Goal: Task Accomplishment & Management: Manage account settings

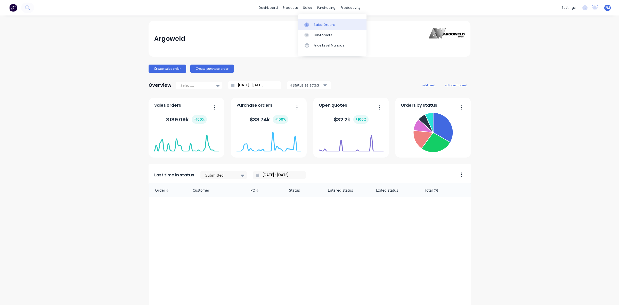
click at [318, 22] on div "Sales Orders" at bounding box center [324, 24] width 21 height 5
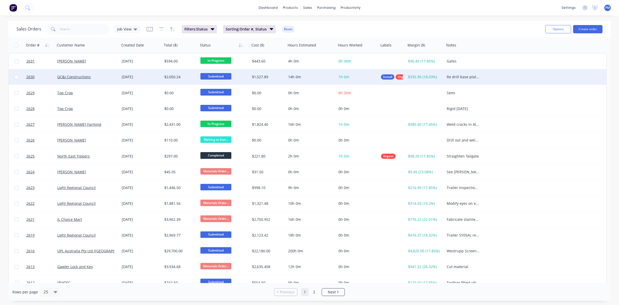
click at [104, 77] on div "GC&J Constructions" at bounding box center [85, 76] width 57 height 5
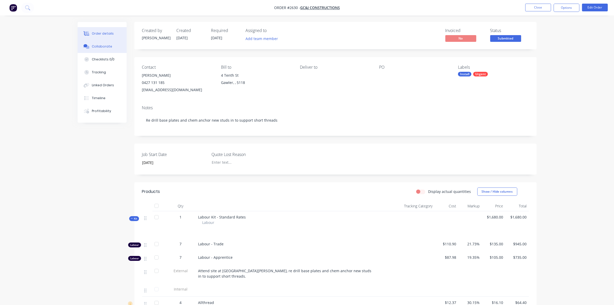
click at [103, 46] on div "Collaborate" at bounding box center [102, 46] width 20 height 5
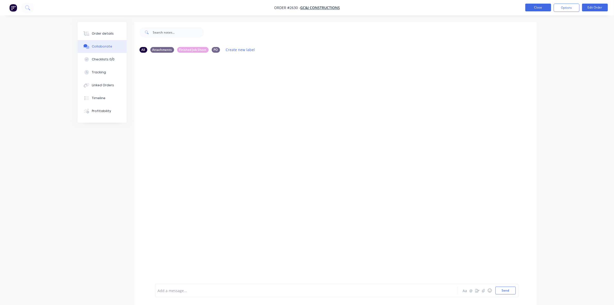
click at [541, 7] on button "Close" at bounding box center [538, 8] width 26 height 8
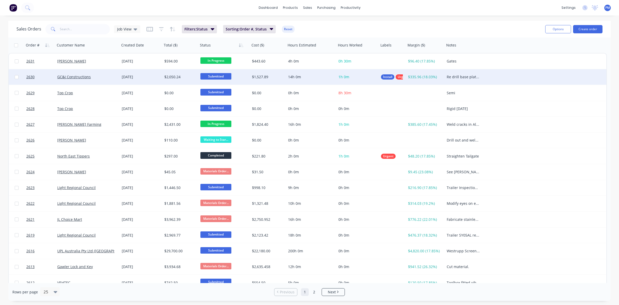
click at [212, 77] on span "Submitted" at bounding box center [215, 76] width 31 height 6
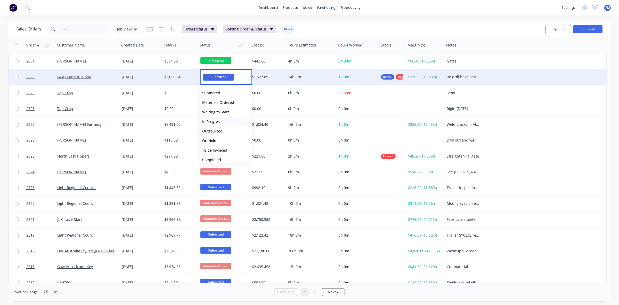
click at [216, 120] on span "In Progress" at bounding box center [211, 121] width 19 height 5
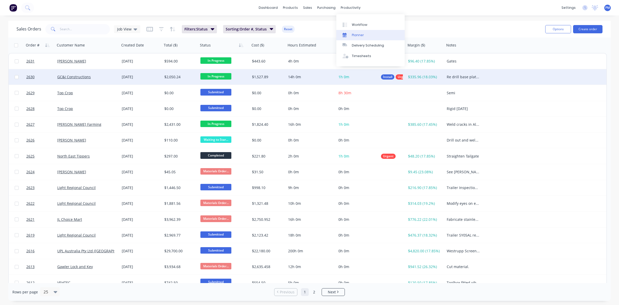
click at [356, 35] on div "Planner" at bounding box center [358, 35] width 12 height 5
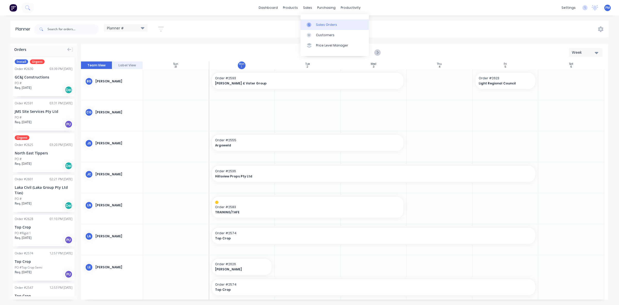
click at [318, 22] on div "Sales Orders" at bounding box center [326, 24] width 21 height 5
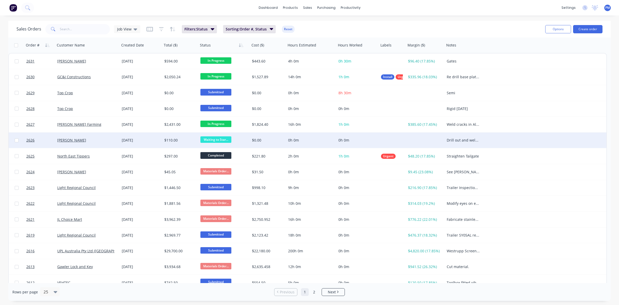
click at [103, 138] on div "[PERSON_NAME]" at bounding box center [85, 139] width 57 height 5
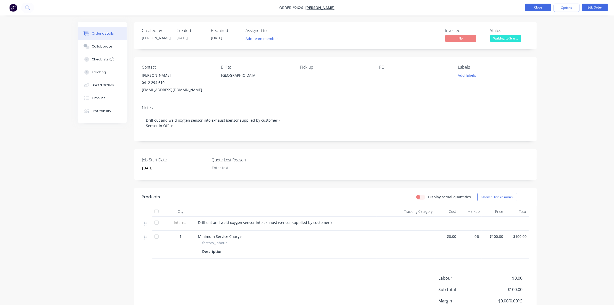
click at [534, 6] on button "Close" at bounding box center [538, 8] width 26 height 8
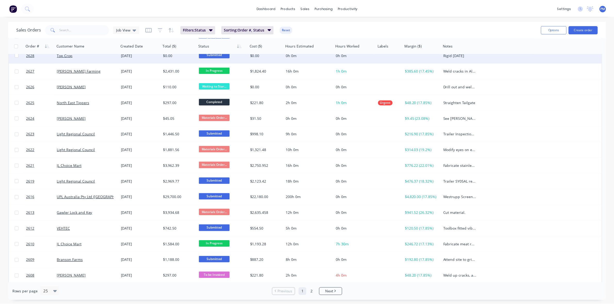
scroll to position [64, 0]
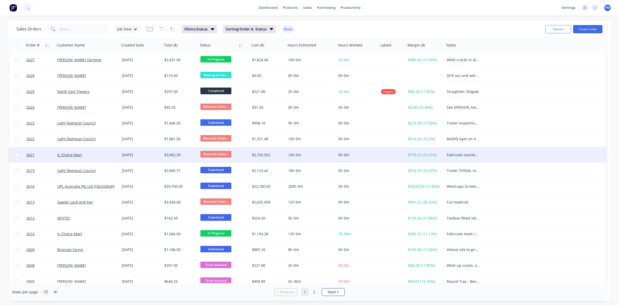
click at [110, 155] on div "JL Choice Mart" at bounding box center [85, 154] width 57 height 5
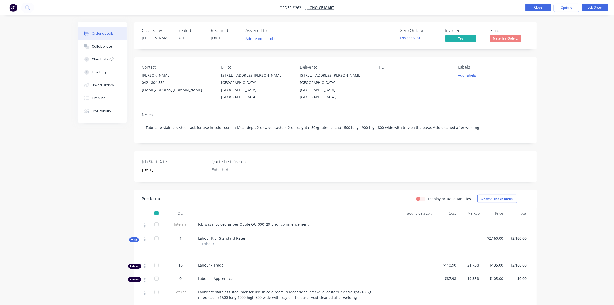
click at [536, 8] on button "Close" at bounding box center [538, 8] width 26 height 8
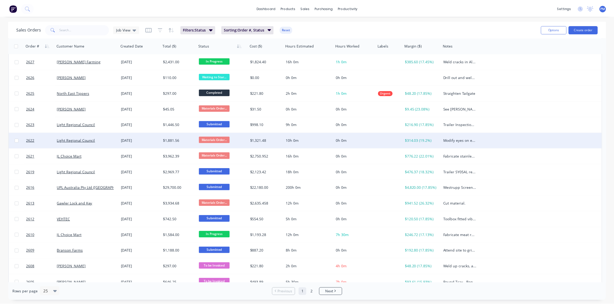
scroll to position [64, 0]
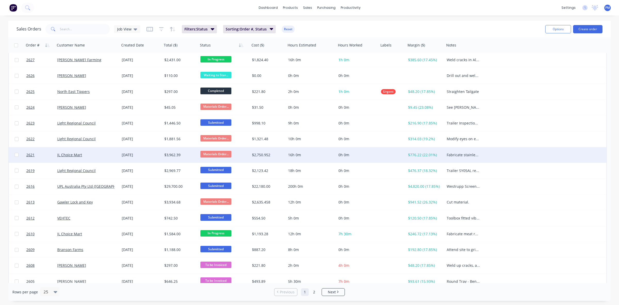
click at [100, 155] on div "JL Choice Mart" at bounding box center [85, 154] width 57 height 5
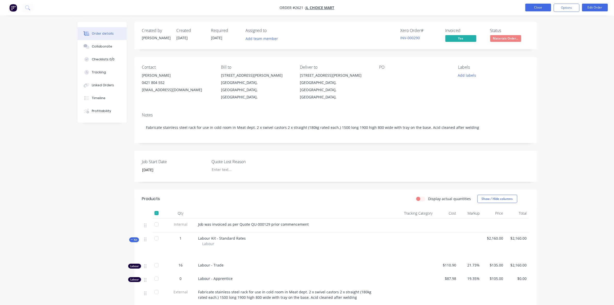
click at [536, 6] on button "Close" at bounding box center [538, 8] width 26 height 8
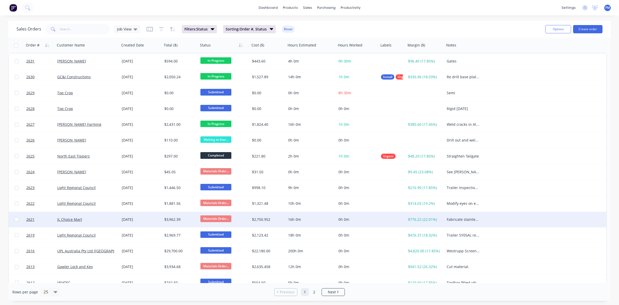
click at [106, 217] on div "JL Choice Mart" at bounding box center [85, 219] width 57 height 5
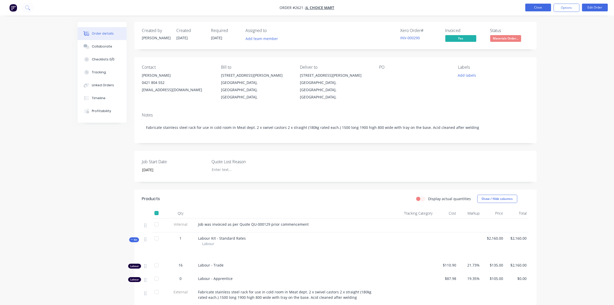
click at [533, 7] on button "Close" at bounding box center [538, 8] width 26 height 8
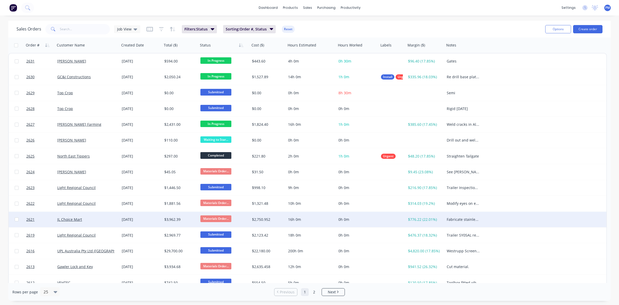
click at [217, 218] on span "Materials Order..." at bounding box center [215, 218] width 31 height 6
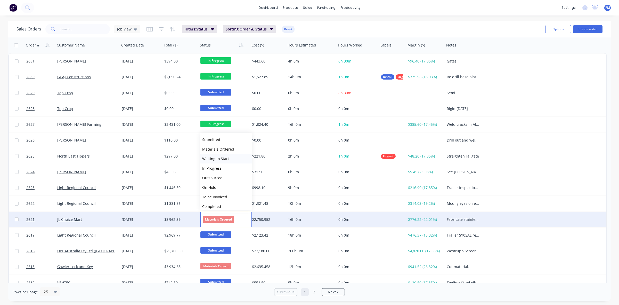
click at [214, 156] on span "Waiting to Start" at bounding box center [215, 158] width 27 height 5
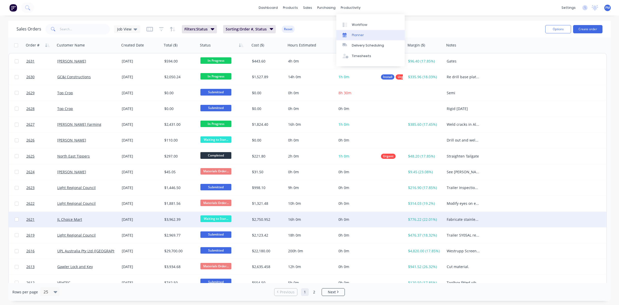
click at [357, 35] on div "Planner" at bounding box center [358, 35] width 12 height 5
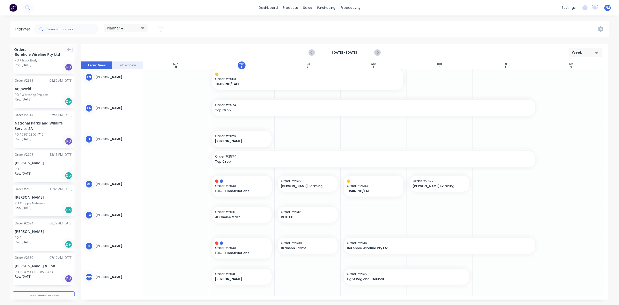
scroll to position [489, 0]
click at [35, 290] on button "Load more orders" at bounding box center [44, 293] width 62 height 9
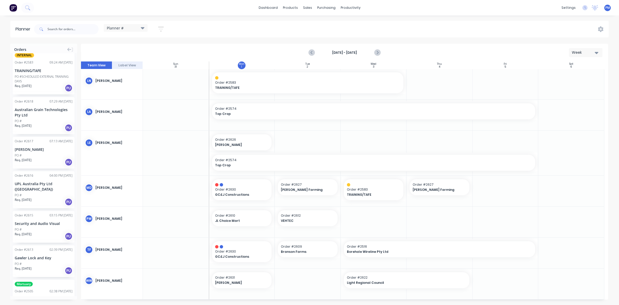
scroll to position [1222, 0]
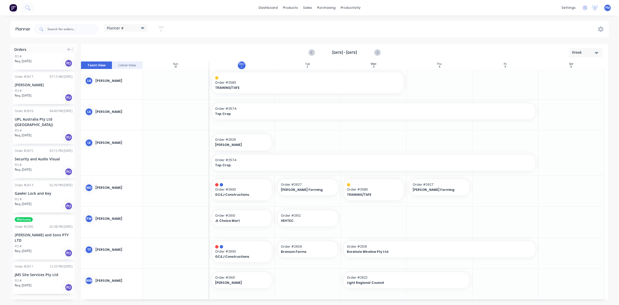
click at [34, 300] on button "Load more orders" at bounding box center [44, 304] width 62 height 9
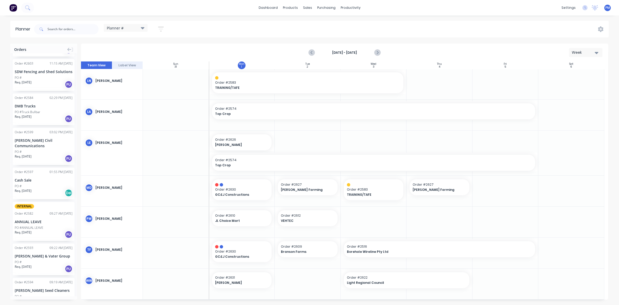
scroll to position [1899, 0]
drag, startPoint x: 38, startPoint y: 200, endPoint x: 502, endPoint y: 229, distance: 464.7
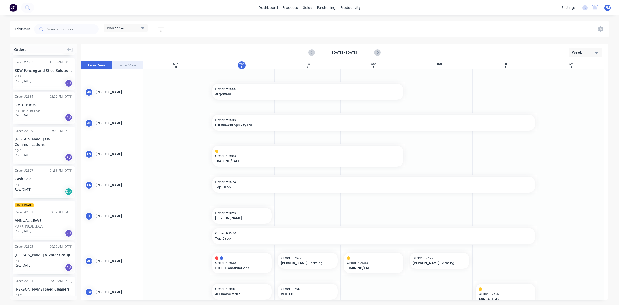
scroll to position [0, 0]
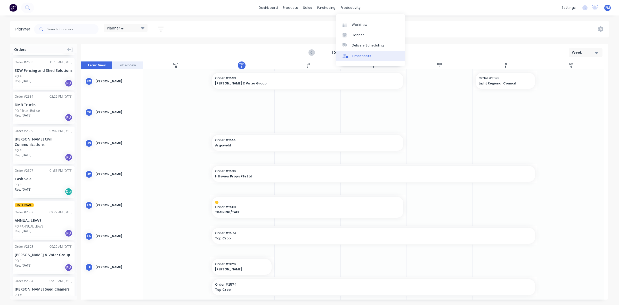
click at [356, 54] on div "Timesheets" at bounding box center [361, 56] width 19 height 5
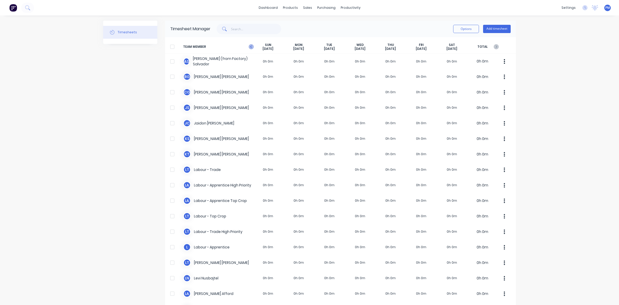
click at [249, 46] on icon "button" at bounding box center [251, 46] width 5 height 5
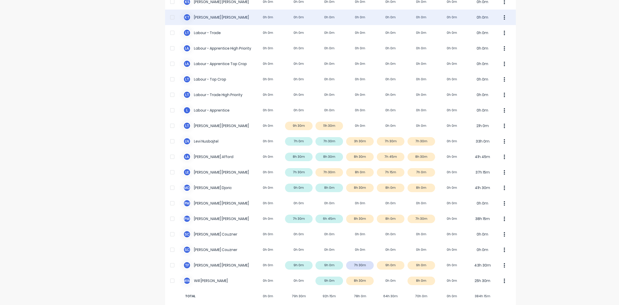
scroll to position [144, 0]
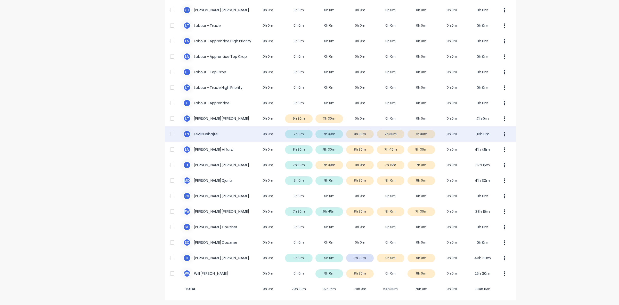
click at [365, 134] on div "[PERSON_NAME] Nusbajtel 0h 0m 7h 0m 7h 30m 3h 30m 7h 30m 7h 30m 0h 0m 33h 0m" at bounding box center [340, 133] width 351 height 15
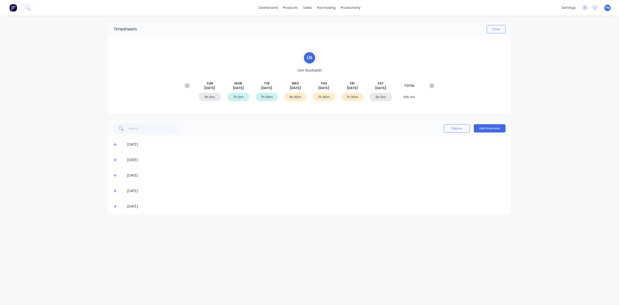
click at [114, 174] on icon at bounding box center [114, 175] width 3 height 4
click at [115, 190] on icon at bounding box center [114, 191] width 3 height 4
click at [116, 207] on icon at bounding box center [114, 206] width 3 height 4
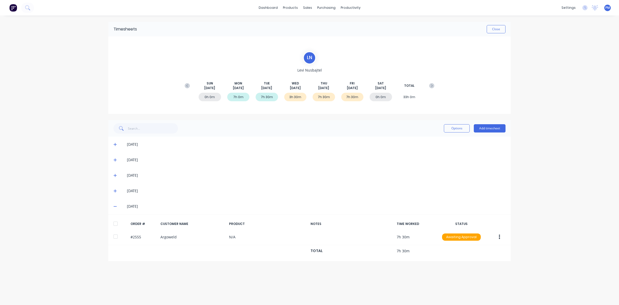
click at [116, 207] on icon at bounding box center [114, 206] width 3 height 4
click at [114, 159] on icon at bounding box center [114, 160] width 3 height 4
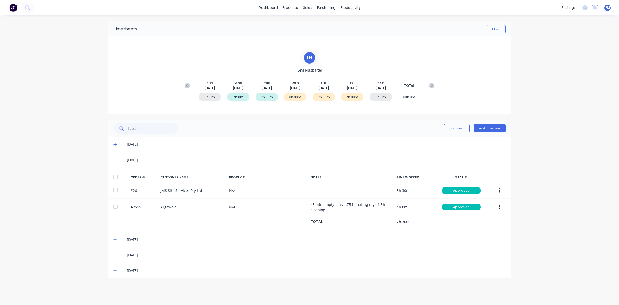
click at [114, 160] on icon at bounding box center [114, 160] width 3 height 1
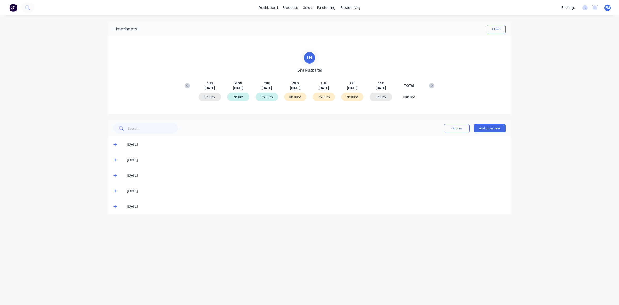
click at [115, 145] on icon at bounding box center [114, 144] width 3 height 3
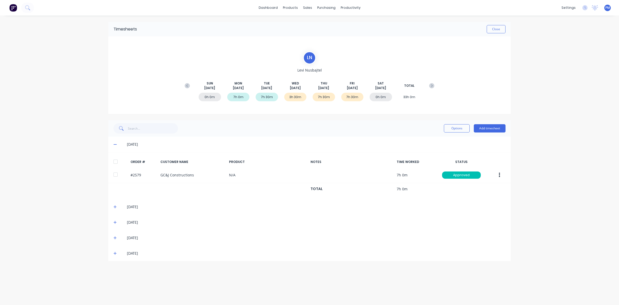
click at [115, 145] on icon at bounding box center [114, 144] width 3 height 4
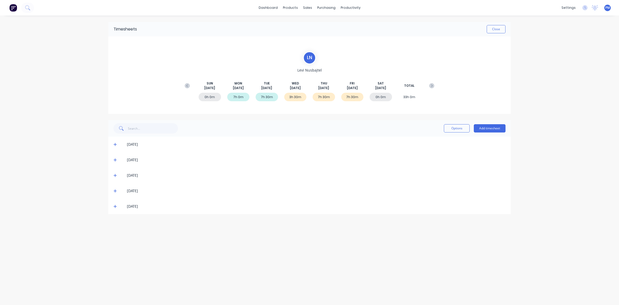
click at [116, 176] on icon at bounding box center [114, 175] width 3 height 4
click at [114, 143] on icon at bounding box center [114, 144] width 3 height 4
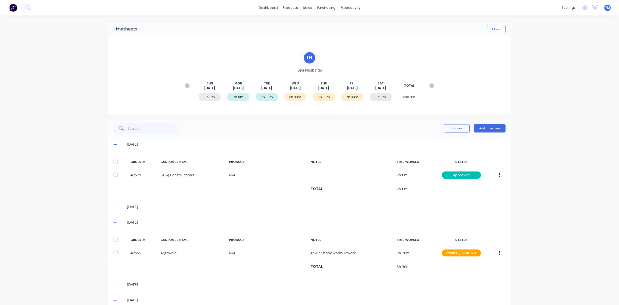
click at [114, 144] on icon at bounding box center [114, 144] width 3 height 4
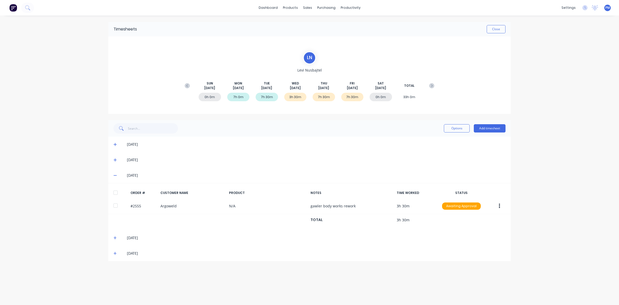
click at [115, 143] on icon at bounding box center [114, 144] width 3 height 4
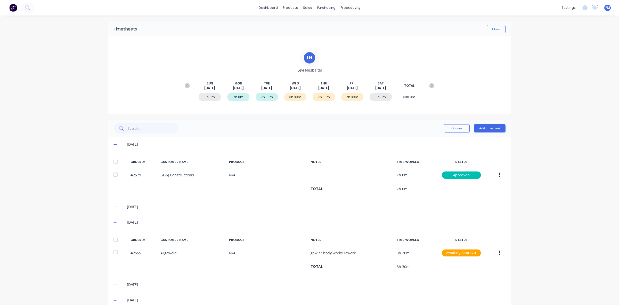
click at [113, 144] on icon at bounding box center [114, 144] width 3 height 1
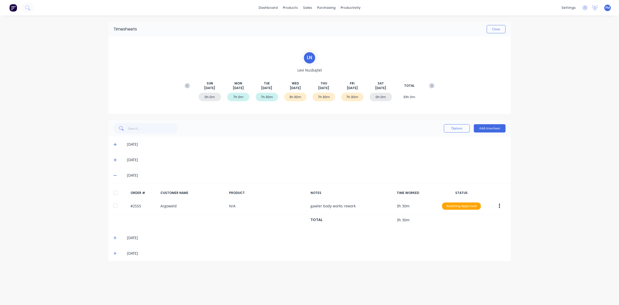
click at [115, 175] on icon at bounding box center [114, 175] width 3 height 4
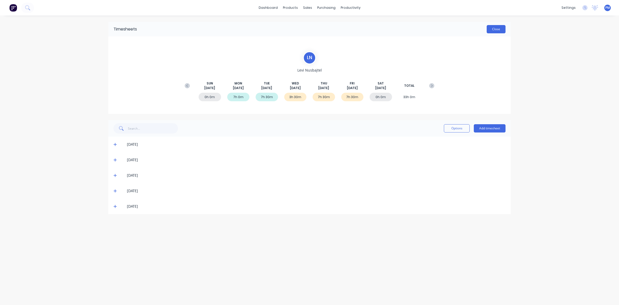
click at [493, 27] on button "Close" at bounding box center [496, 29] width 19 height 8
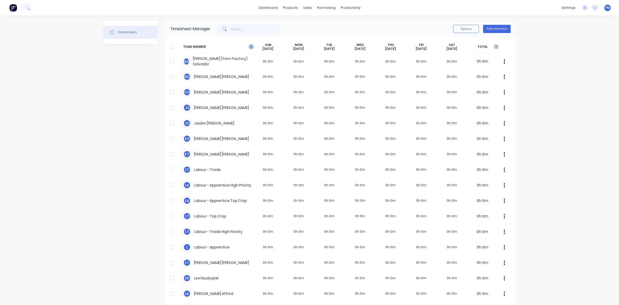
click at [249, 46] on icon "button" at bounding box center [251, 46] width 5 height 5
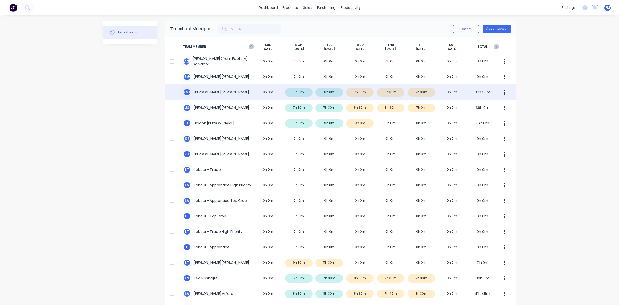
click at [302, 92] on div "C G [PERSON_NAME] 0h 0m 6h 0m 8h 0m 7h 30m 8h 30m 7h 30m 0h 0m 37h 30m" at bounding box center [340, 91] width 351 height 15
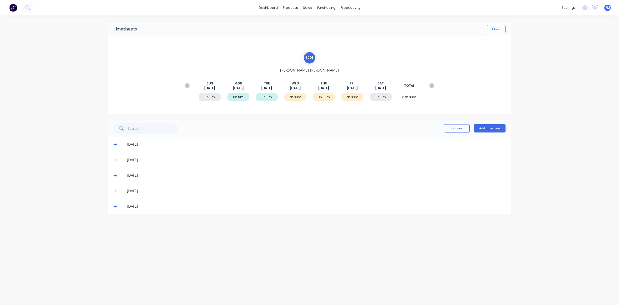
click at [116, 143] on icon at bounding box center [114, 144] width 3 height 4
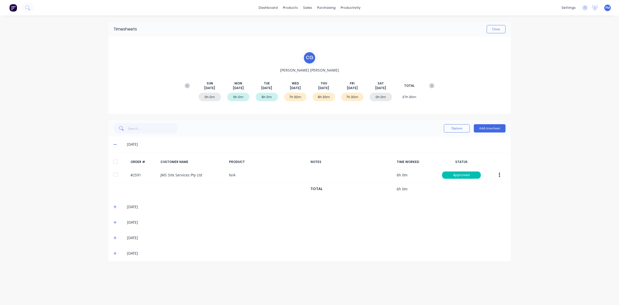
click at [116, 143] on icon at bounding box center [114, 144] width 3 height 4
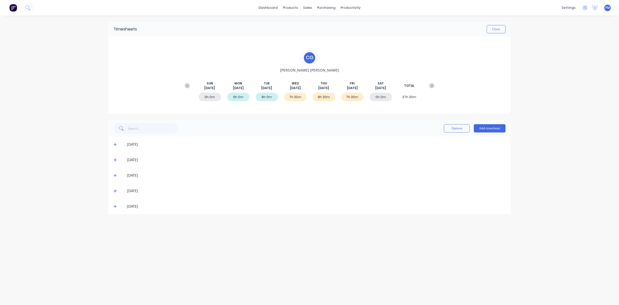
click at [115, 159] on icon at bounding box center [114, 159] width 3 height 3
click at [115, 160] on icon at bounding box center [114, 160] width 3 height 1
click at [114, 174] on icon at bounding box center [114, 175] width 3 height 4
click at [113, 190] on icon at bounding box center [114, 191] width 3 height 4
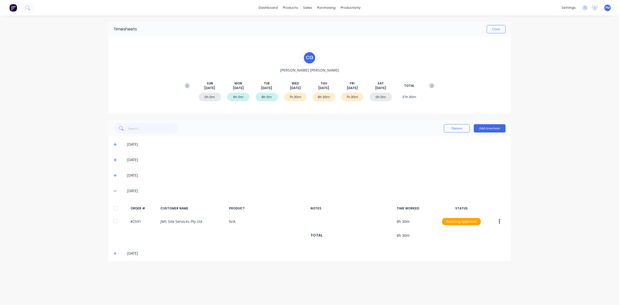
click at [113, 190] on icon at bounding box center [114, 191] width 3 height 4
click at [114, 206] on icon at bounding box center [114, 206] width 3 height 3
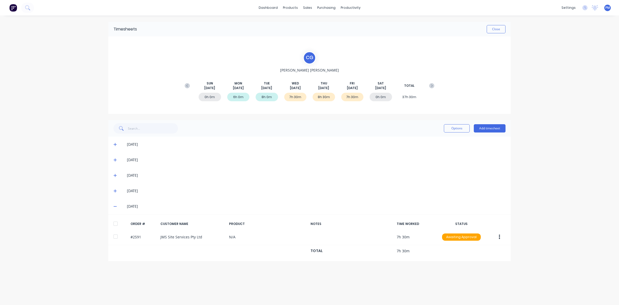
click at [114, 206] on icon at bounding box center [114, 206] width 3 height 1
click at [493, 30] on button "Close" at bounding box center [496, 29] width 19 height 8
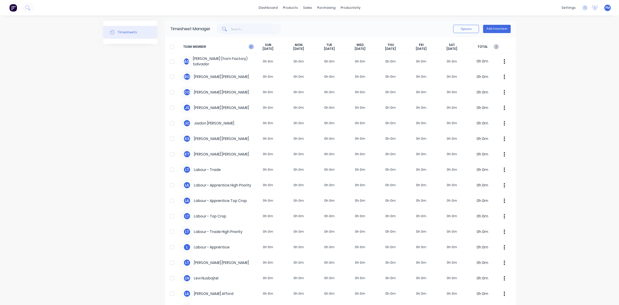
click at [250, 46] on icon "button" at bounding box center [251, 46] width 2 height 3
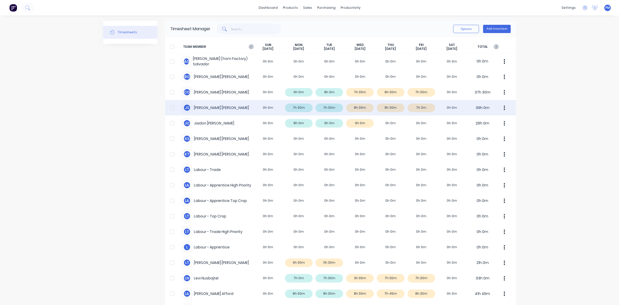
click at [233, 106] on div "[PERSON_NAME] [PERSON_NAME] 0h 0m 7h 30m 7h 30m 8h 30m 8h 30m 7h 0m 0h 0m 39h 0m" at bounding box center [340, 107] width 351 height 15
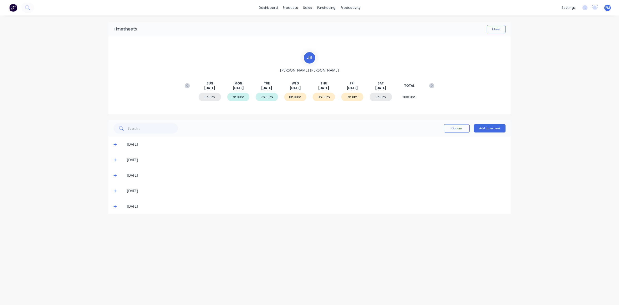
click at [115, 144] on icon at bounding box center [114, 144] width 3 height 4
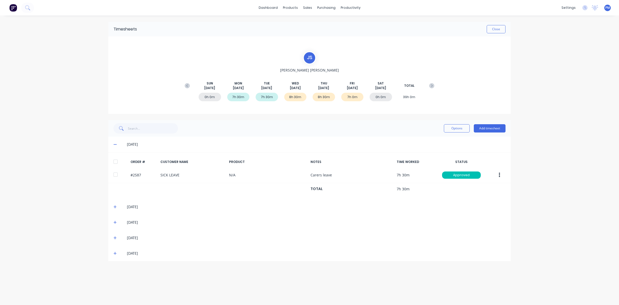
click at [114, 144] on icon at bounding box center [114, 144] width 3 height 4
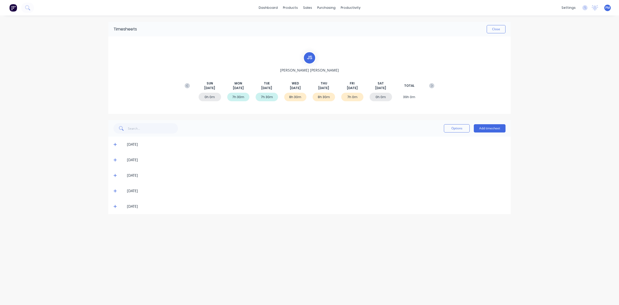
click at [114, 159] on icon at bounding box center [114, 160] width 3 height 4
click at [115, 174] on icon at bounding box center [114, 175] width 3 height 4
click at [114, 189] on icon at bounding box center [114, 191] width 3 height 4
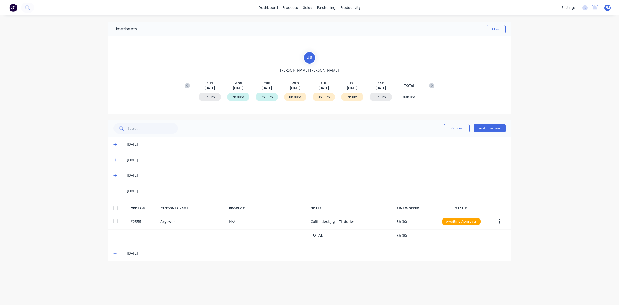
click at [114, 189] on icon at bounding box center [114, 191] width 3 height 4
click at [115, 205] on icon at bounding box center [114, 206] width 3 height 4
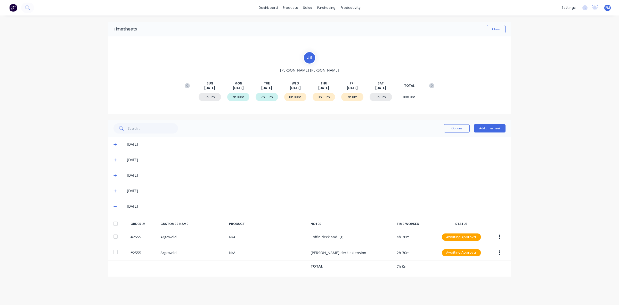
click at [115, 205] on icon at bounding box center [114, 206] width 3 height 4
click at [114, 159] on icon at bounding box center [114, 159] width 3 height 3
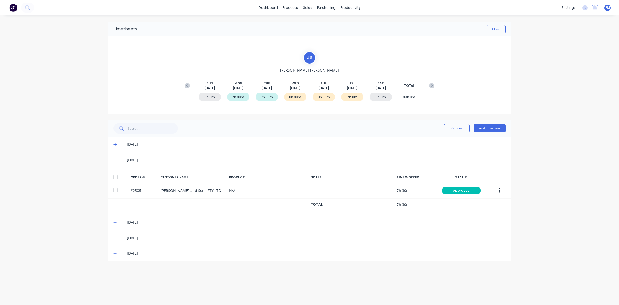
click at [114, 160] on icon at bounding box center [114, 160] width 3 height 1
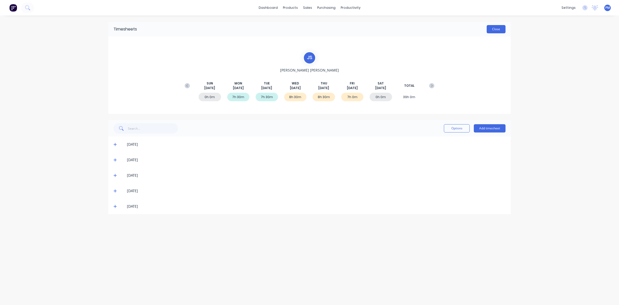
click at [503, 29] on button "Close" at bounding box center [496, 29] width 19 height 8
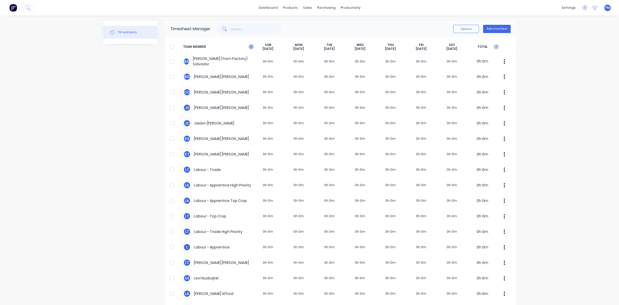
click at [249, 45] on icon "button" at bounding box center [251, 46] width 5 height 5
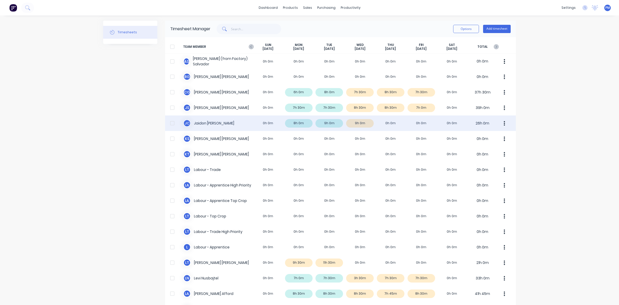
click at [244, 121] on div "[PERSON_NAME] [PERSON_NAME] 0h 0m 8h 0m 9h 0m 9h 0m 0h 0m 0h 0m 0h 0m 26h 0m" at bounding box center [340, 122] width 351 height 15
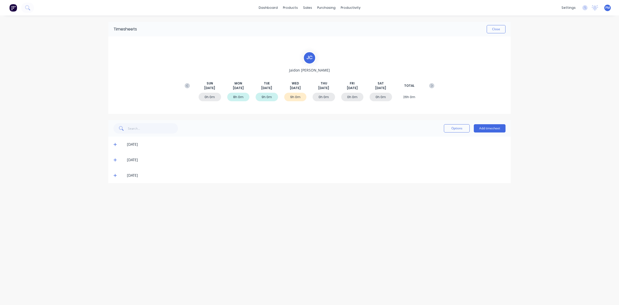
click at [114, 143] on icon at bounding box center [114, 144] width 3 height 4
click at [115, 160] on icon at bounding box center [114, 160] width 3 height 4
click at [113, 175] on icon at bounding box center [114, 175] width 3 height 4
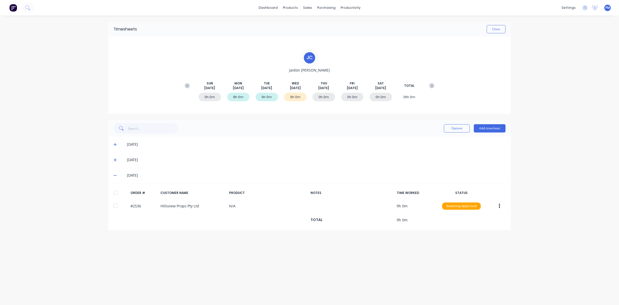
click at [113, 175] on icon at bounding box center [114, 175] width 3 height 4
click at [499, 28] on button "Close" at bounding box center [496, 29] width 19 height 8
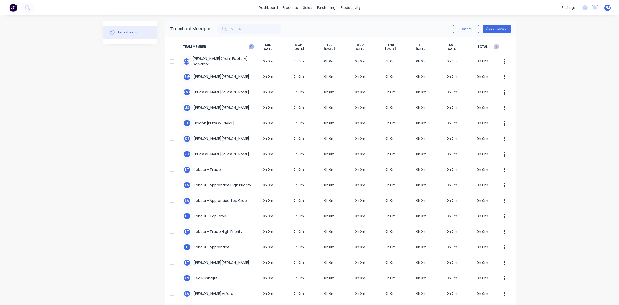
click at [250, 47] on icon "button" at bounding box center [251, 46] width 2 height 3
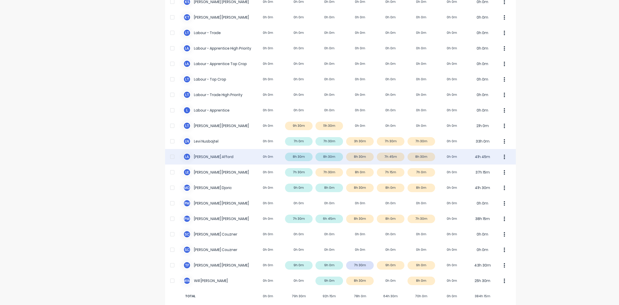
scroll to position [144, 0]
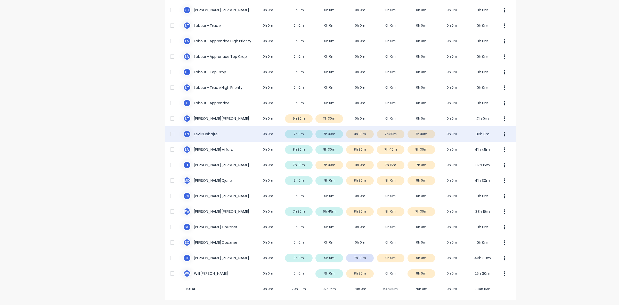
click at [238, 132] on div "[PERSON_NAME] Nusbajtel 0h 0m 7h 0m 7h 30m 3h 30m 7h 30m 7h 30m 0h 0m 33h 0m" at bounding box center [340, 133] width 351 height 15
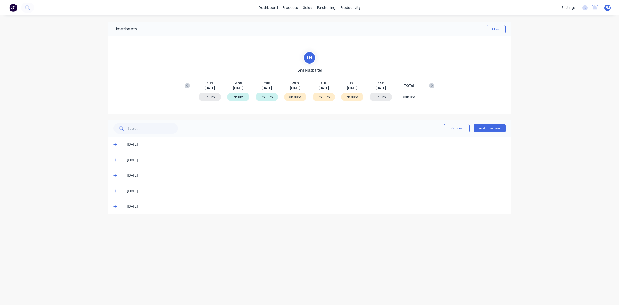
click at [114, 146] on icon at bounding box center [114, 144] width 3 height 4
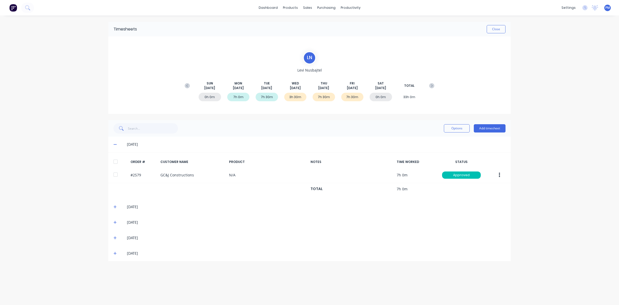
click at [114, 144] on icon at bounding box center [114, 144] width 3 height 4
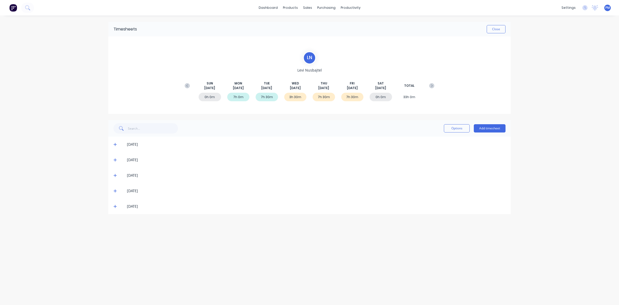
click at [114, 159] on icon at bounding box center [114, 160] width 3 height 4
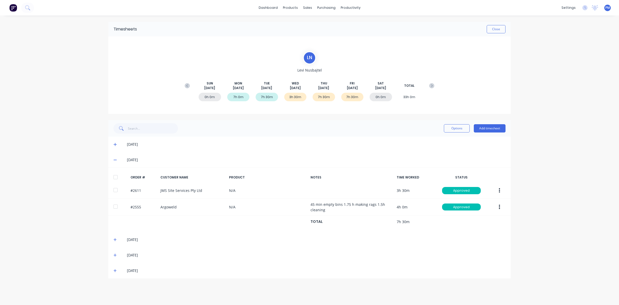
click at [114, 159] on icon at bounding box center [114, 160] width 3 height 4
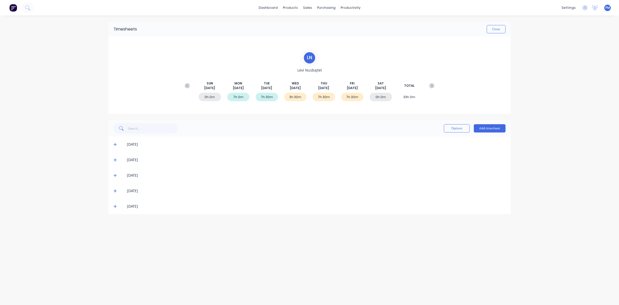
click at [114, 173] on span at bounding box center [115, 174] width 5 height 5
click at [114, 190] on icon at bounding box center [114, 190] width 3 height 3
click at [114, 191] on icon at bounding box center [114, 191] width 3 height 1
click at [116, 207] on icon at bounding box center [114, 206] width 3 height 4
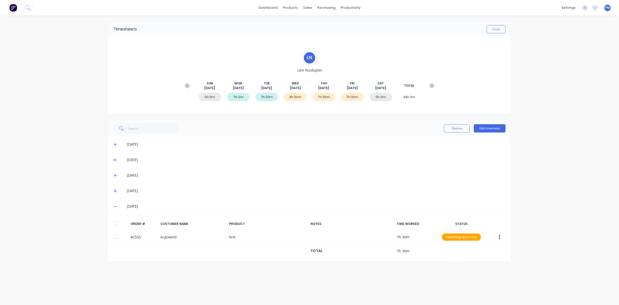
click at [115, 206] on icon at bounding box center [114, 206] width 3 height 4
click at [494, 29] on button "Close" at bounding box center [496, 29] width 19 height 8
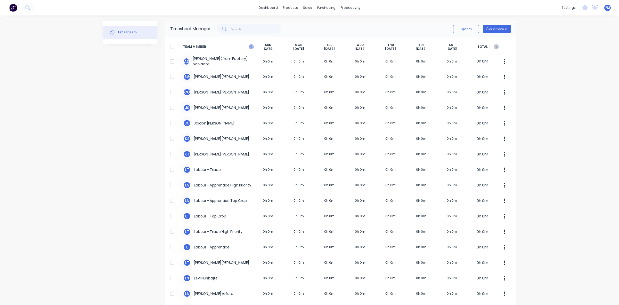
click at [250, 47] on icon "button" at bounding box center [251, 46] width 2 height 3
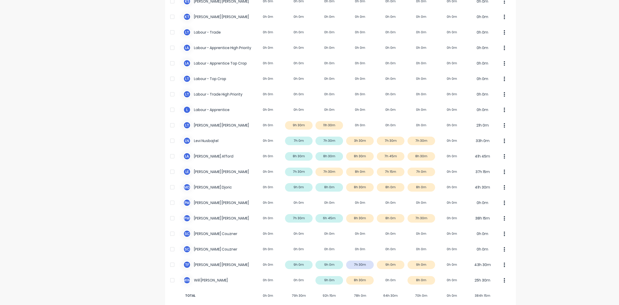
scroll to position [144, 0]
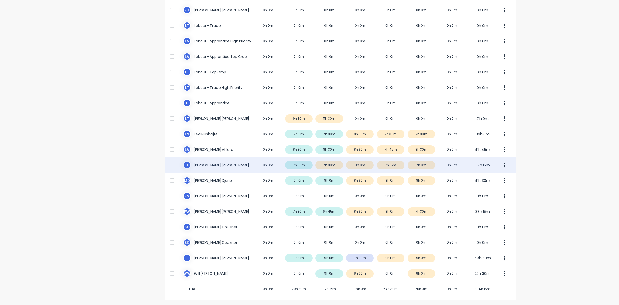
click at [229, 163] on div "L E [PERSON_NAME] 0h 0m 7h 30m 7h 30m 8h 0m 7h 15m 7h 0m 0h 0m 37h 15m" at bounding box center [340, 164] width 351 height 15
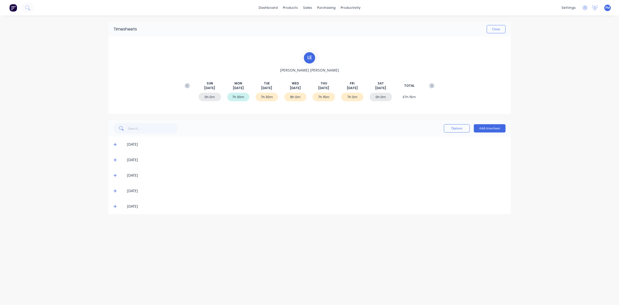
click at [114, 144] on icon at bounding box center [114, 144] width 3 height 4
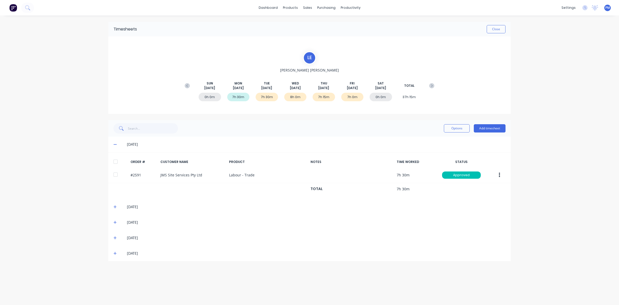
click at [114, 144] on icon at bounding box center [114, 144] width 3 height 4
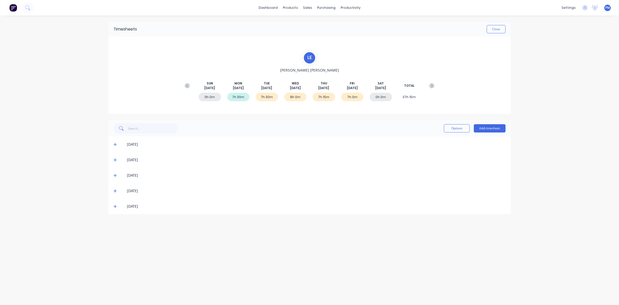
click at [114, 159] on icon at bounding box center [114, 160] width 3 height 4
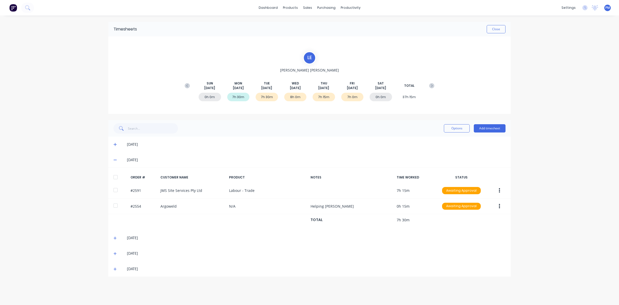
click at [114, 159] on icon at bounding box center [114, 160] width 3 height 4
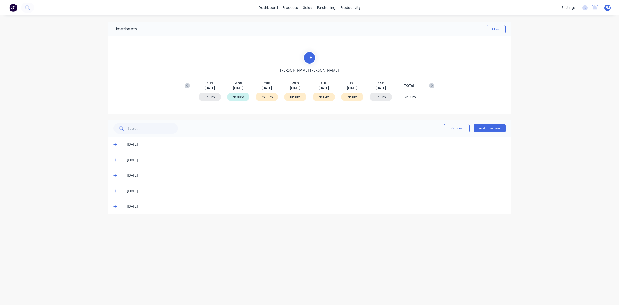
click at [114, 175] on icon at bounding box center [114, 175] width 3 height 3
click at [114, 175] on icon at bounding box center [114, 175] width 3 height 1
click at [114, 190] on icon at bounding box center [114, 191] width 3 height 4
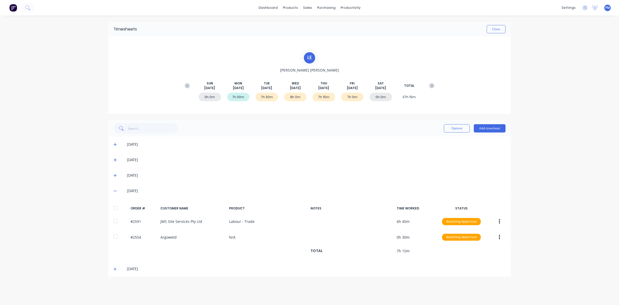
click at [114, 190] on icon at bounding box center [114, 191] width 3 height 4
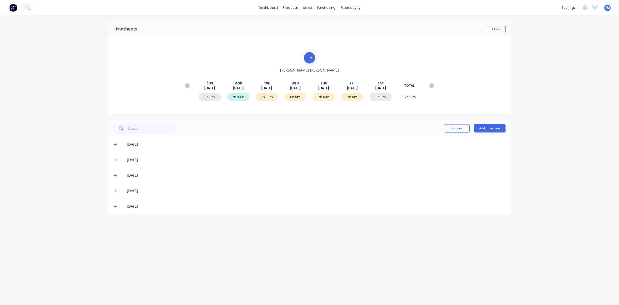
click at [115, 204] on icon at bounding box center [114, 206] width 3 height 4
click at [500, 28] on button "Close" at bounding box center [496, 29] width 19 height 8
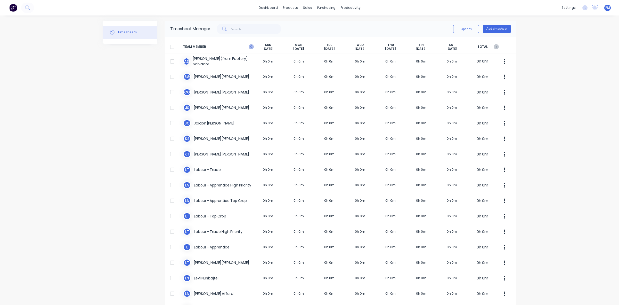
click at [249, 47] on icon "button" at bounding box center [251, 46] width 5 height 5
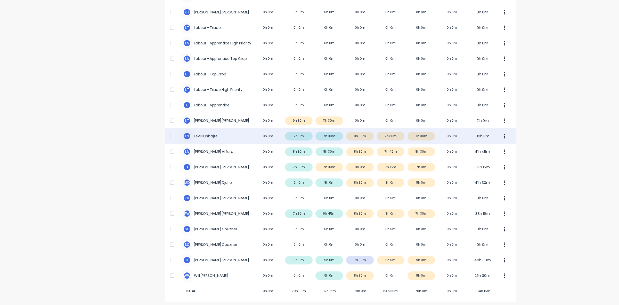
scroll to position [144, 0]
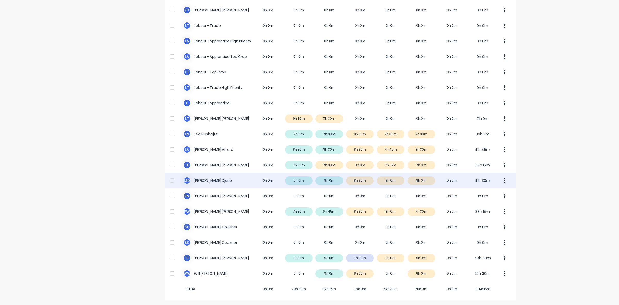
click at [235, 181] on div "M D [PERSON_NAME] 0h 0m 9h 0m 8h 0m 8h 30m 8h 0m 8h 0m 0h 0m 41h 30m" at bounding box center [340, 179] width 351 height 15
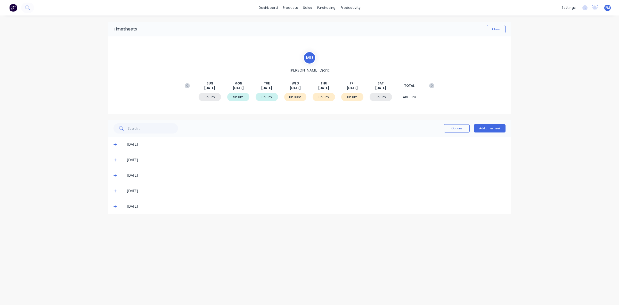
click at [115, 144] on icon at bounding box center [114, 144] width 3 height 4
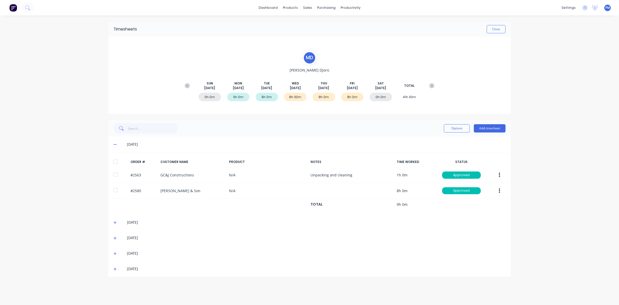
click at [115, 144] on icon at bounding box center [114, 144] width 3 height 4
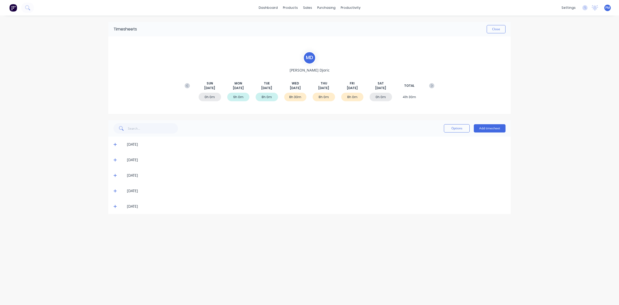
click at [114, 160] on icon at bounding box center [114, 160] width 3 height 4
click at [115, 174] on icon at bounding box center [114, 175] width 3 height 4
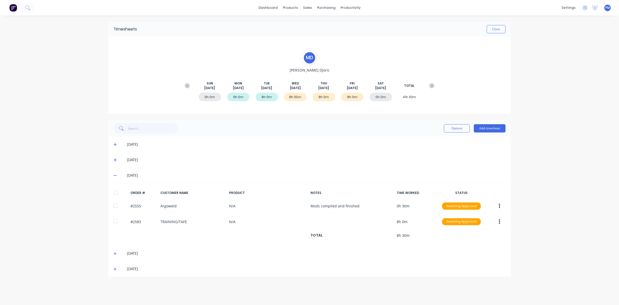
click at [115, 174] on icon at bounding box center [114, 175] width 3 height 4
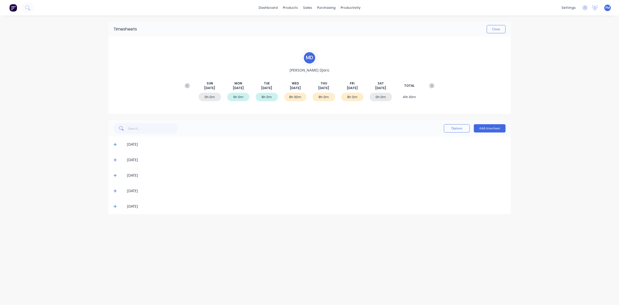
click at [115, 190] on icon at bounding box center [114, 190] width 3 height 3
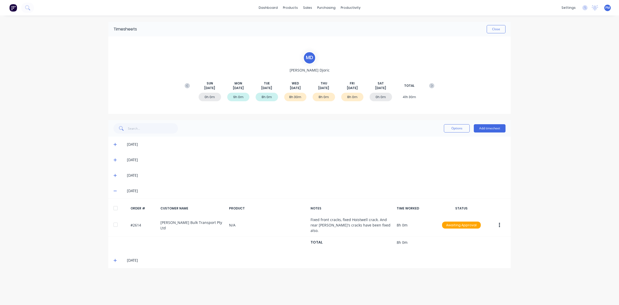
click at [115, 191] on icon at bounding box center [114, 191] width 3 height 1
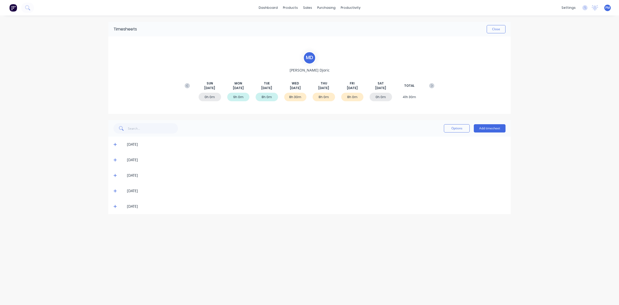
click at [114, 204] on icon at bounding box center [114, 206] width 3 height 4
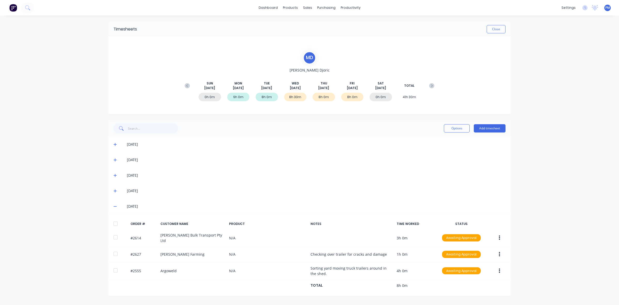
click at [114, 204] on icon at bounding box center [114, 206] width 3 height 4
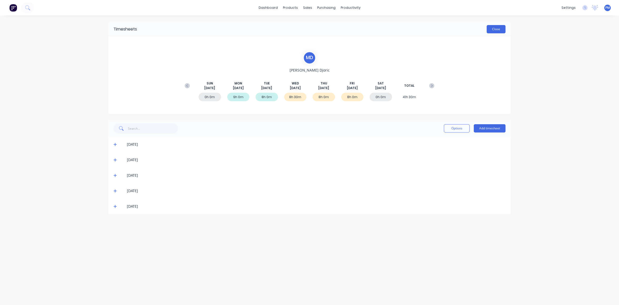
click at [496, 28] on button "Close" at bounding box center [496, 29] width 19 height 8
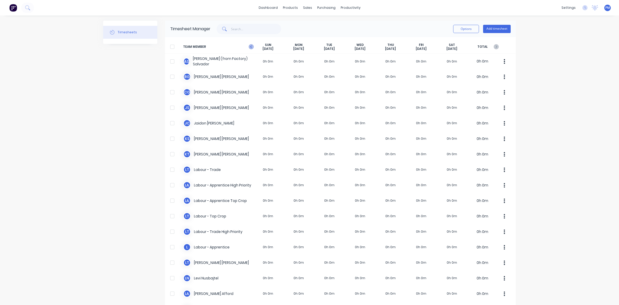
click at [249, 46] on icon "button" at bounding box center [251, 46] width 5 height 5
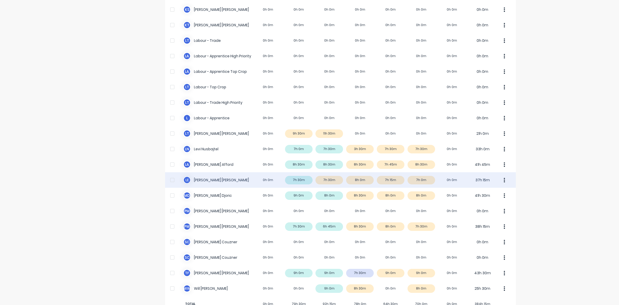
scroll to position [144, 0]
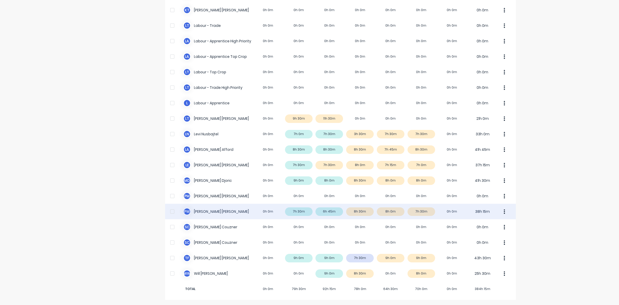
click at [240, 211] on div "P W [PERSON_NAME] 0h 0m 7h 30m 6h 45m 8h 30m 8h 0m 7h 30m 0h 0m 38h 15m" at bounding box center [340, 210] width 351 height 15
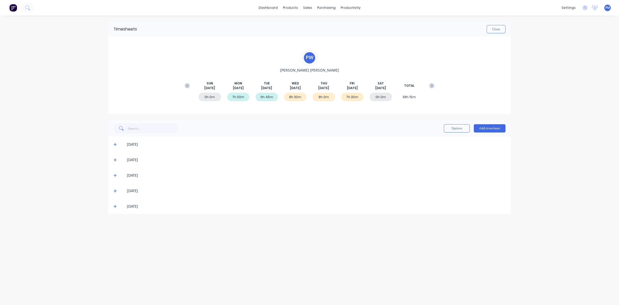
click at [116, 144] on icon at bounding box center [114, 144] width 3 height 4
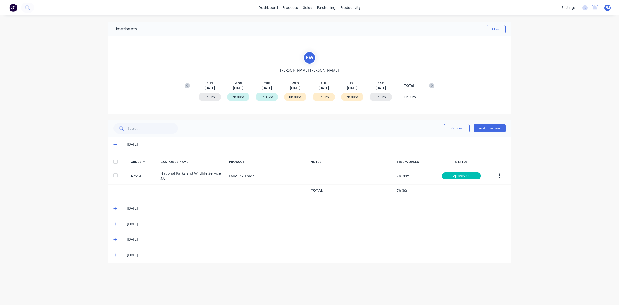
click at [116, 144] on icon at bounding box center [114, 144] width 3 height 4
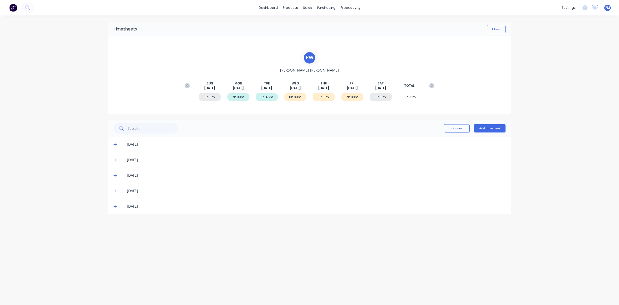
click at [115, 158] on icon at bounding box center [114, 160] width 3 height 4
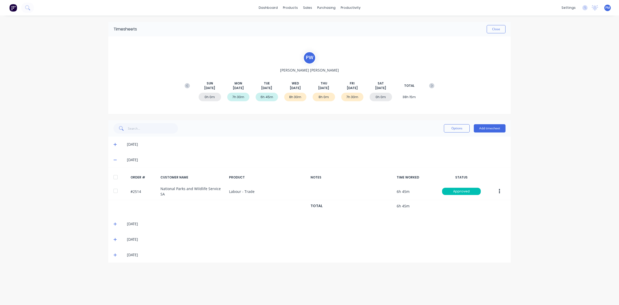
click at [115, 158] on icon at bounding box center [114, 160] width 3 height 4
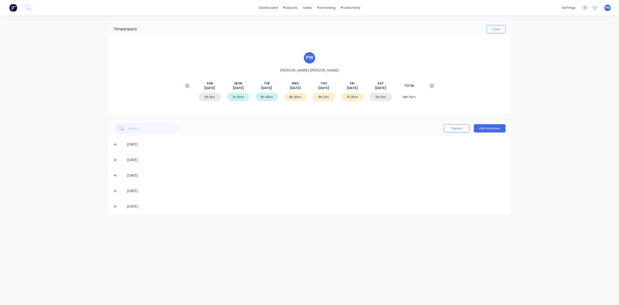
click at [115, 175] on icon at bounding box center [114, 175] width 3 height 4
click at [115, 174] on icon at bounding box center [114, 175] width 3 height 4
click at [115, 191] on icon at bounding box center [114, 190] width 3 height 3
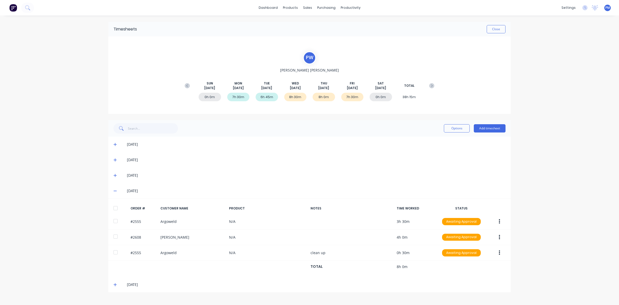
click at [115, 191] on icon at bounding box center [114, 191] width 3 height 1
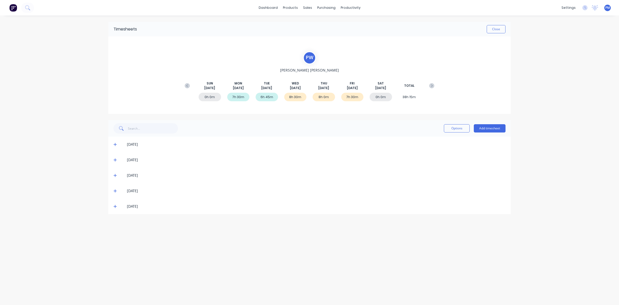
click at [114, 205] on icon at bounding box center [114, 206] width 3 height 4
click at [498, 29] on button "Close" at bounding box center [496, 29] width 19 height 8
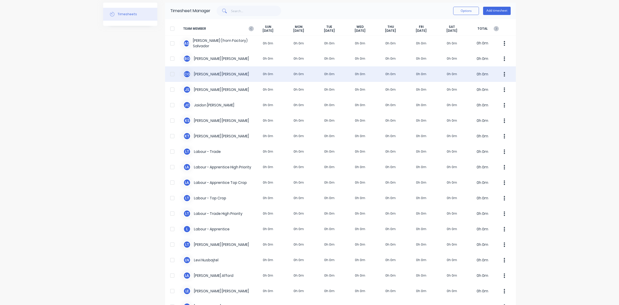
scroll to position [15, 0]
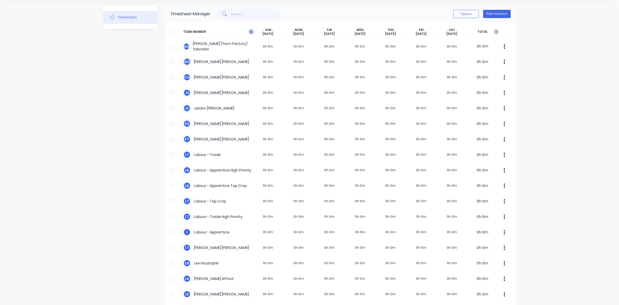
click at [249, 32] on icon "button" at bounding box center [251, 31] width 5 height 5
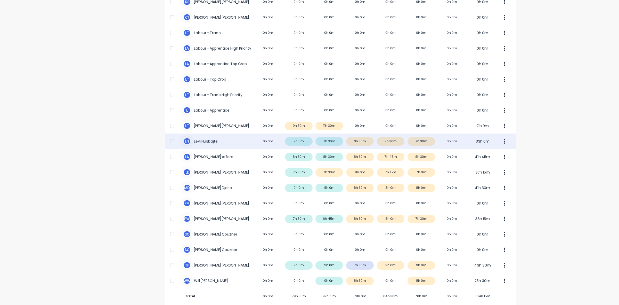
scroll to position [144, 0]
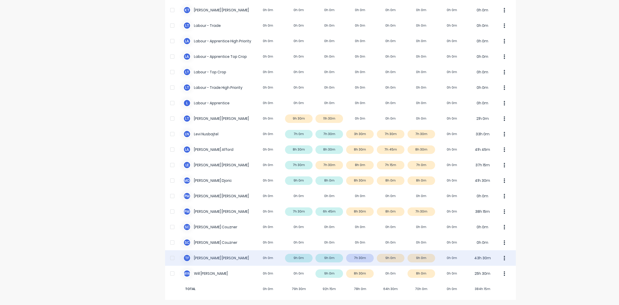
click at [233, 260] on div "T F [PERSON_NAME] 0h 0m 9h 0m 9h 0m 7h 30m 9h 0m 9h 0m 0h 0m 43h 30m" at bounding box center [340, 257] width 351 height 15
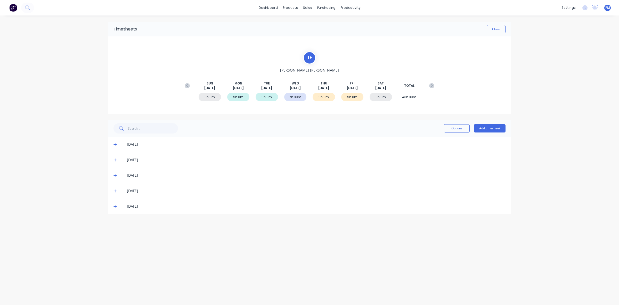
click at [116, 144] on icon at bounding box center [114, 144] width 3 height 4
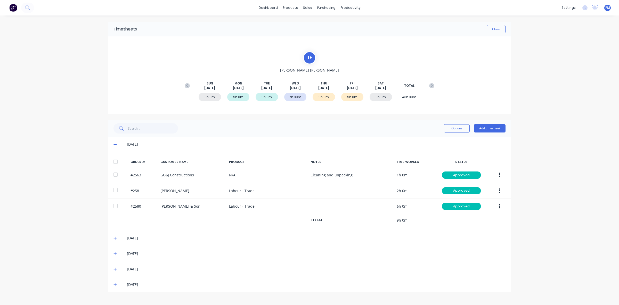
click at [115, 143] on icon at bounding box center [114, 144] width 3 height 4
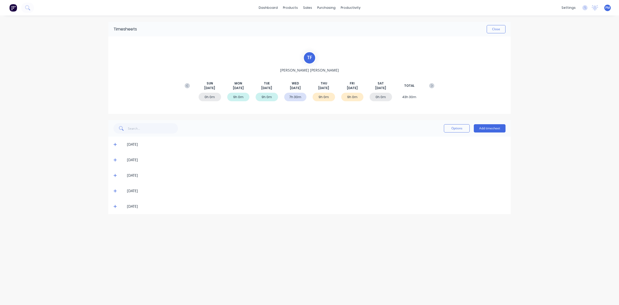
click at [114, 160] on icon at bounding box center [114, 160] width 3 height 4
click at [114, 174] on icon at bounding box center [114, 175] width 3 height 4
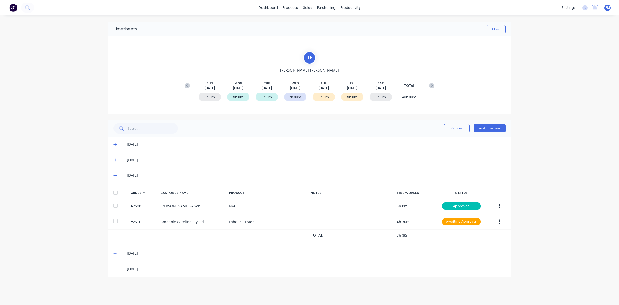
click at [114, 174] on icon at bounding box center [114, 175] width 3 height 4
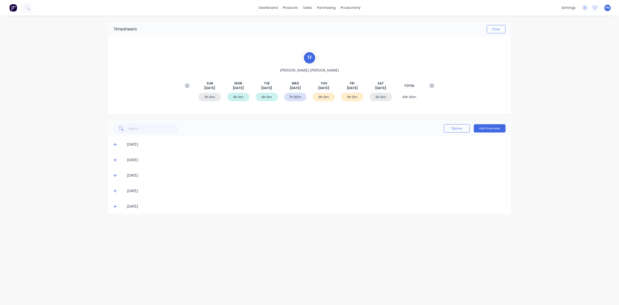
click at [114, 191] on icon at bounding box center [114, 191] width 3 height 4
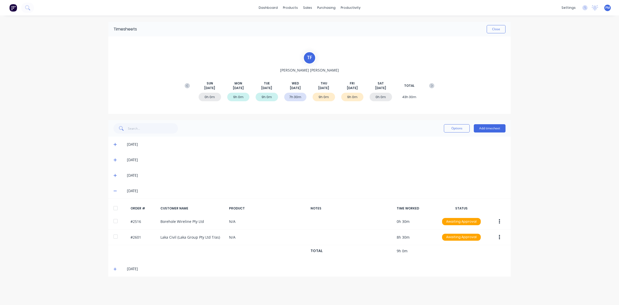
click at [114, 191] on icon at bounding box center [114, 191] width 3 height 4
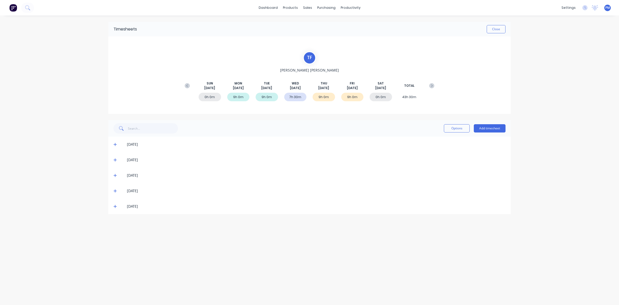
click at [115, 204] on icon at bounding box center [114, 206] width 3 height 4
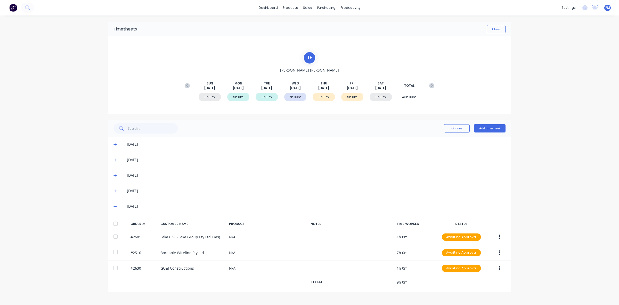
click at [115, 204] on icon at bounding box center [114, 206] width 3 height 4
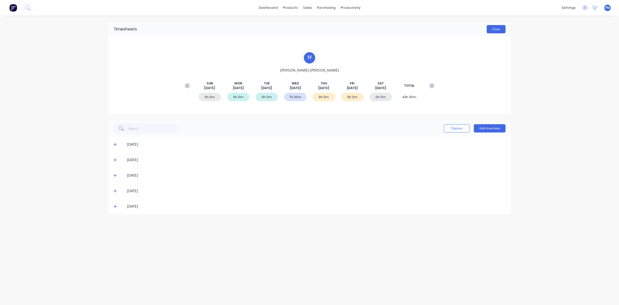
click at [497, 31] on button "Close" at bounding box center [496, 29] width 19 height 8
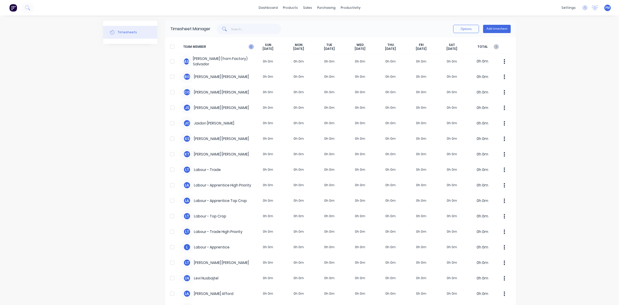
click at [249, 46] on icon "button" at bounding box center [251, 46] width 5 height 5
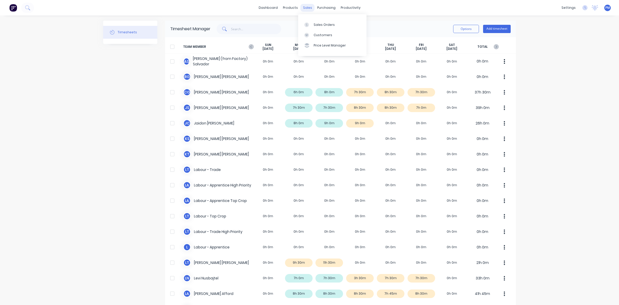
click at [302, 9] on div "sales" at bounding box center [307, 8] width 14 height 8
